Goal: Task Accomplishment & Management: Use online tool/utility

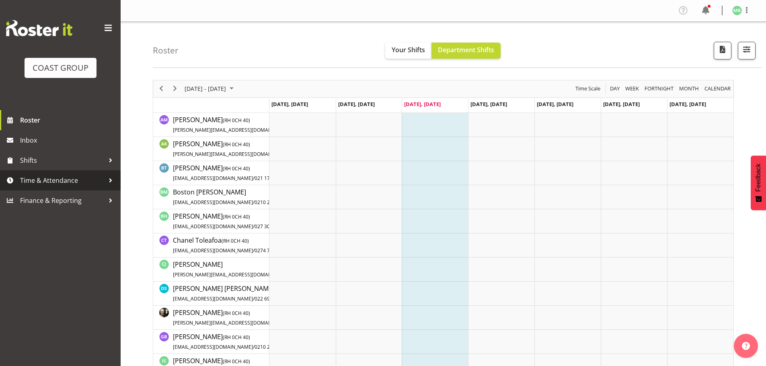
click at [57, 182] on span "Time & Attendance" at bounding box center [62, 180] width 84 height 12
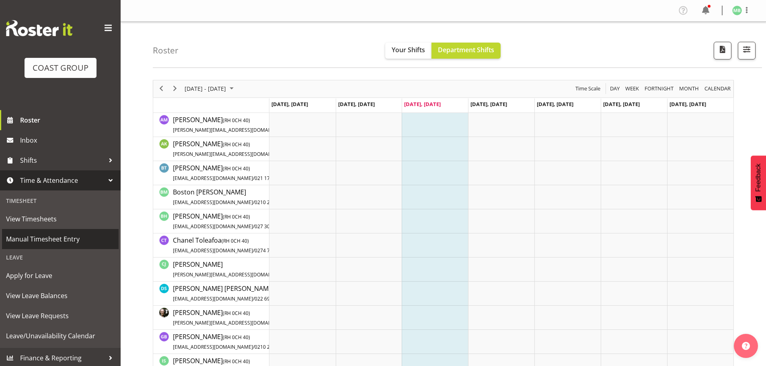
click at [72, 240] on span "Manual Timesheet Entry" at bounding box center [60, 239] width 108 height 12
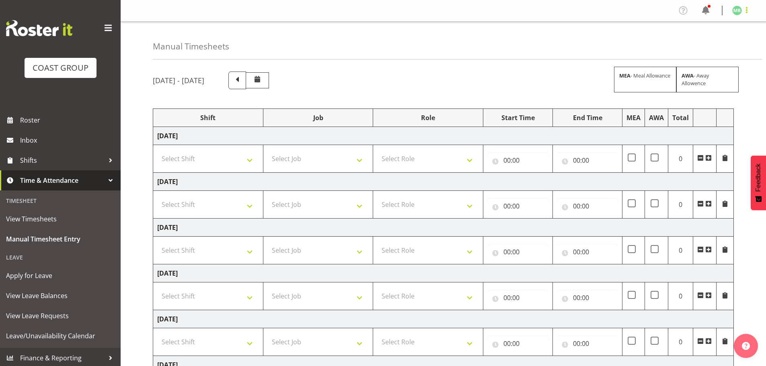
click at [745, 14] on span at bounding box center [746, 10] width 10 height 10
click at [709, 44] on link "Log Out" at bounding box center [712, 42] width 77 height 14
